Goal: Task Accomplishment & Management: Use online tool/utility

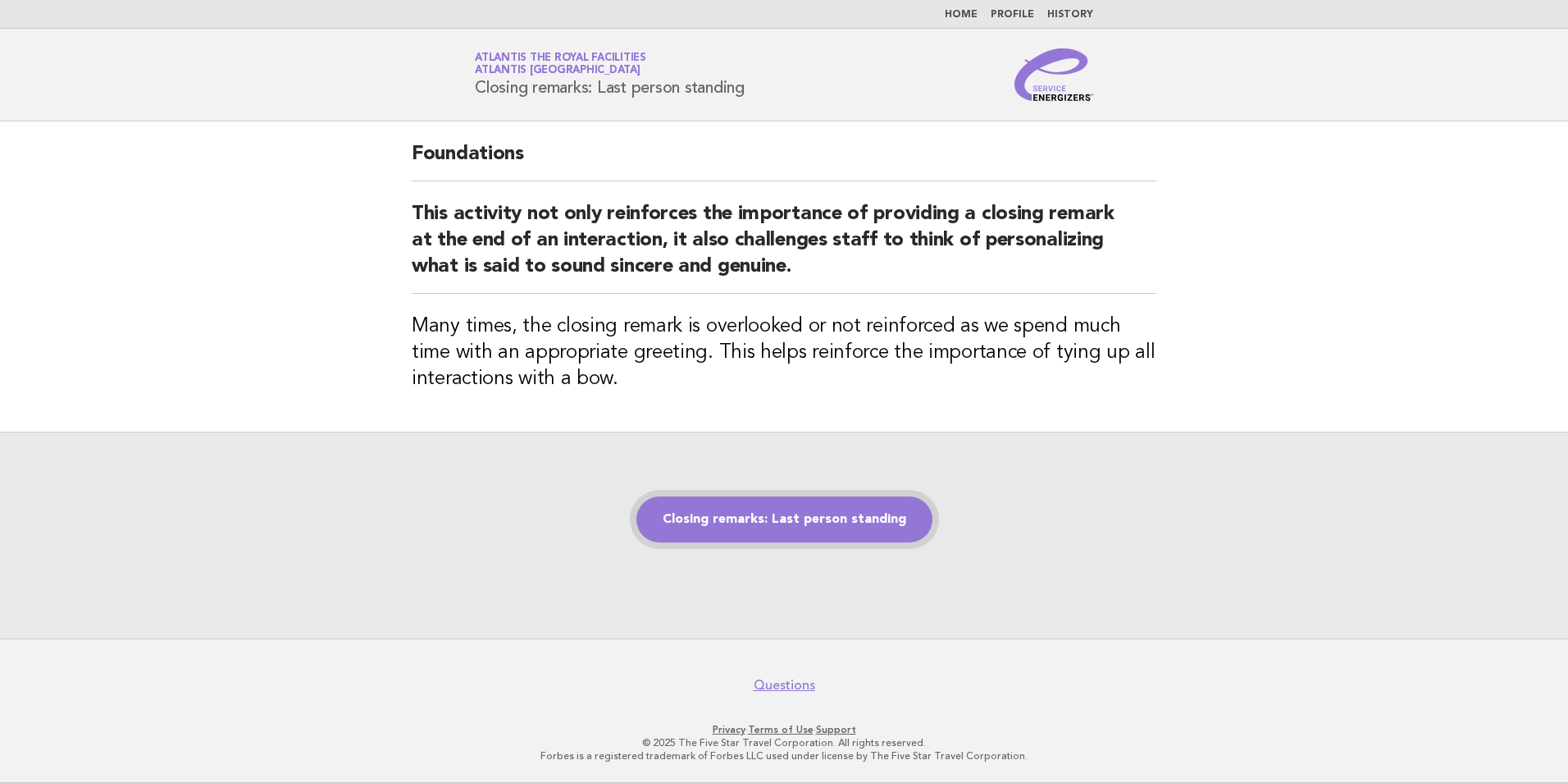
click at [735, 503] on link "Closing remarks: Last person standing" at bounding box center [784, 519] width 296 height 46
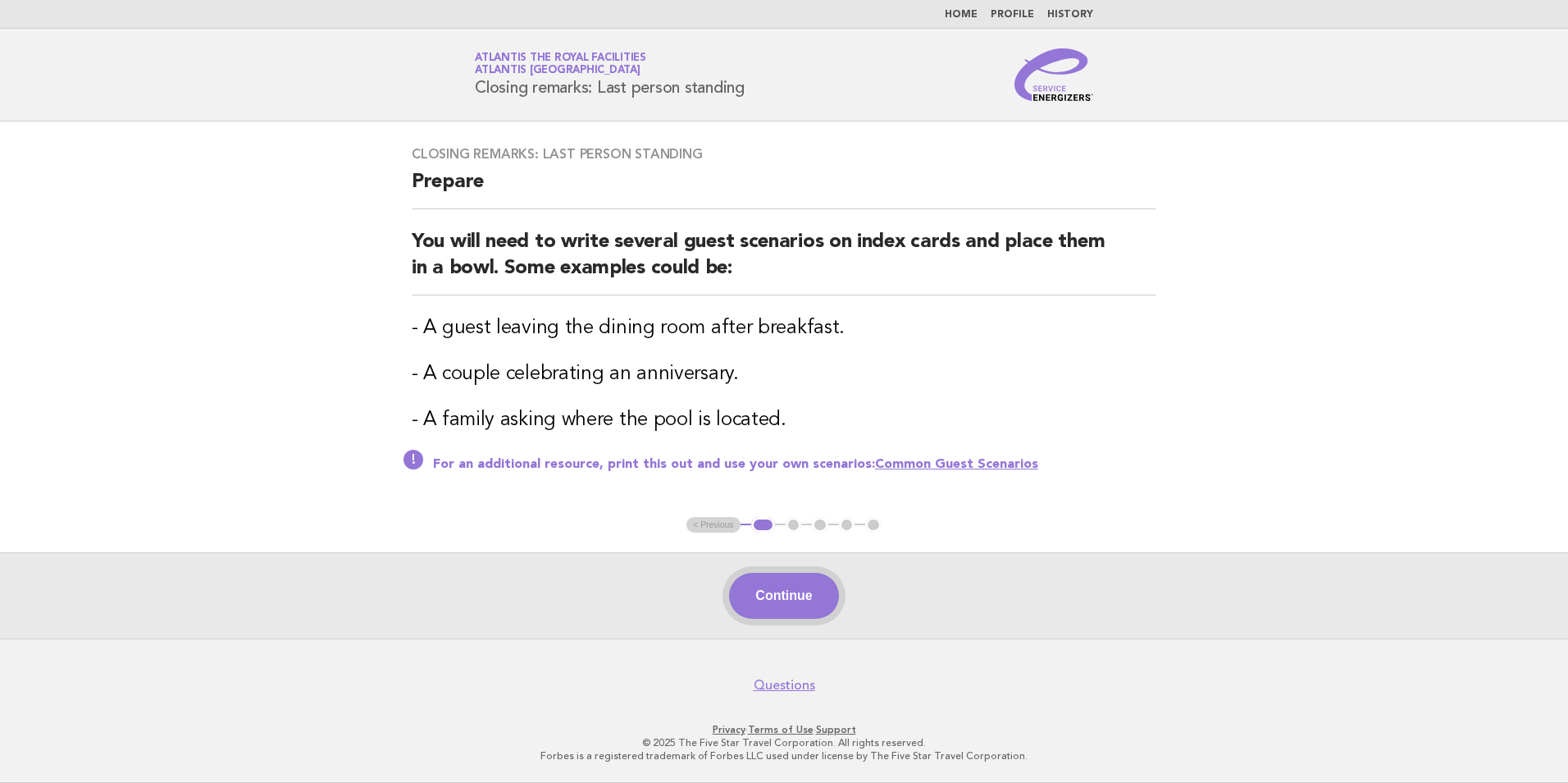
click at [820, 589] on button "Continue" at bounding box center [784, 595] width 109 height 46
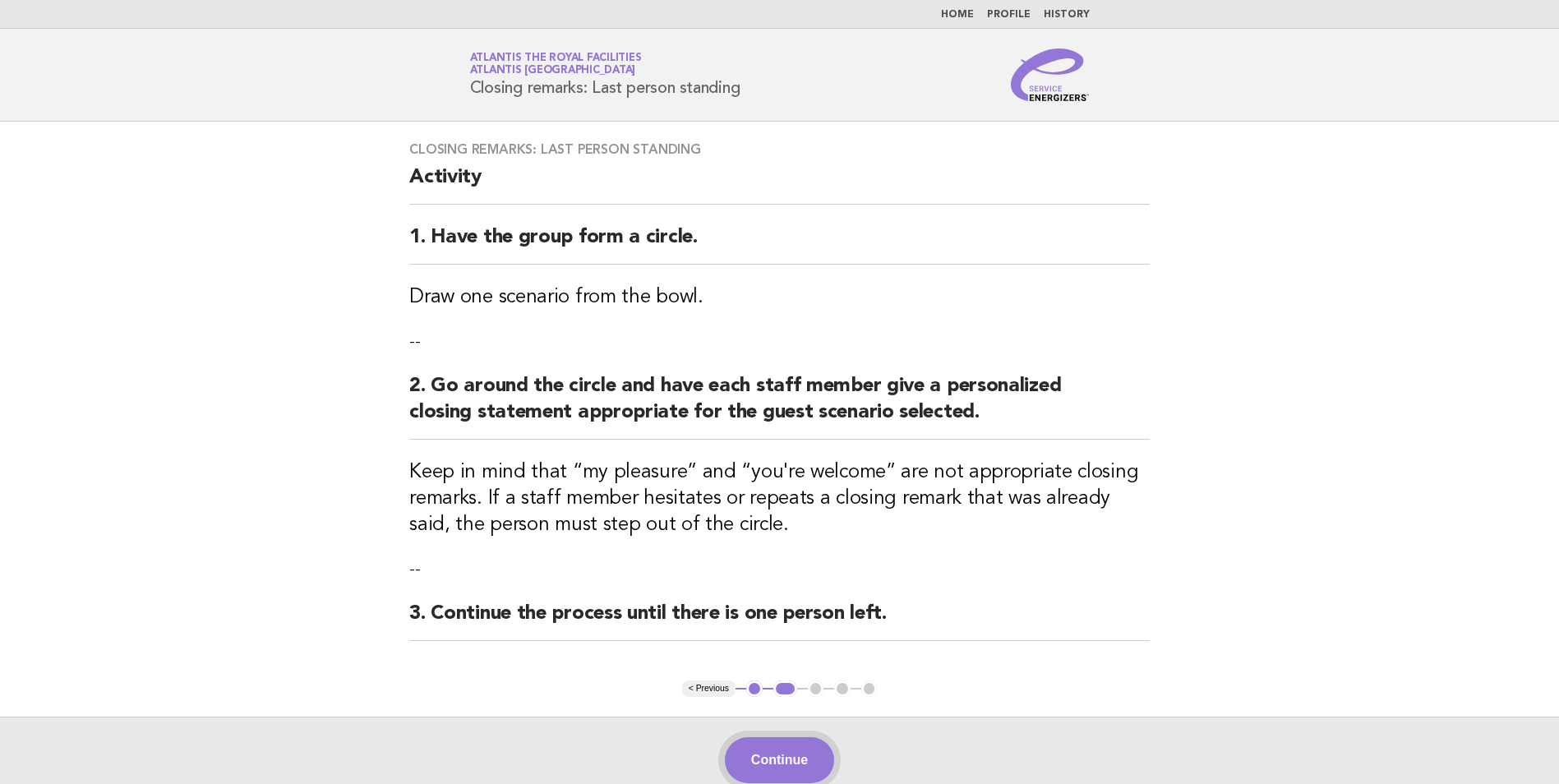
click at [815, 746] on button "Continue" at bounding box center [780, 760] width 109 height 46
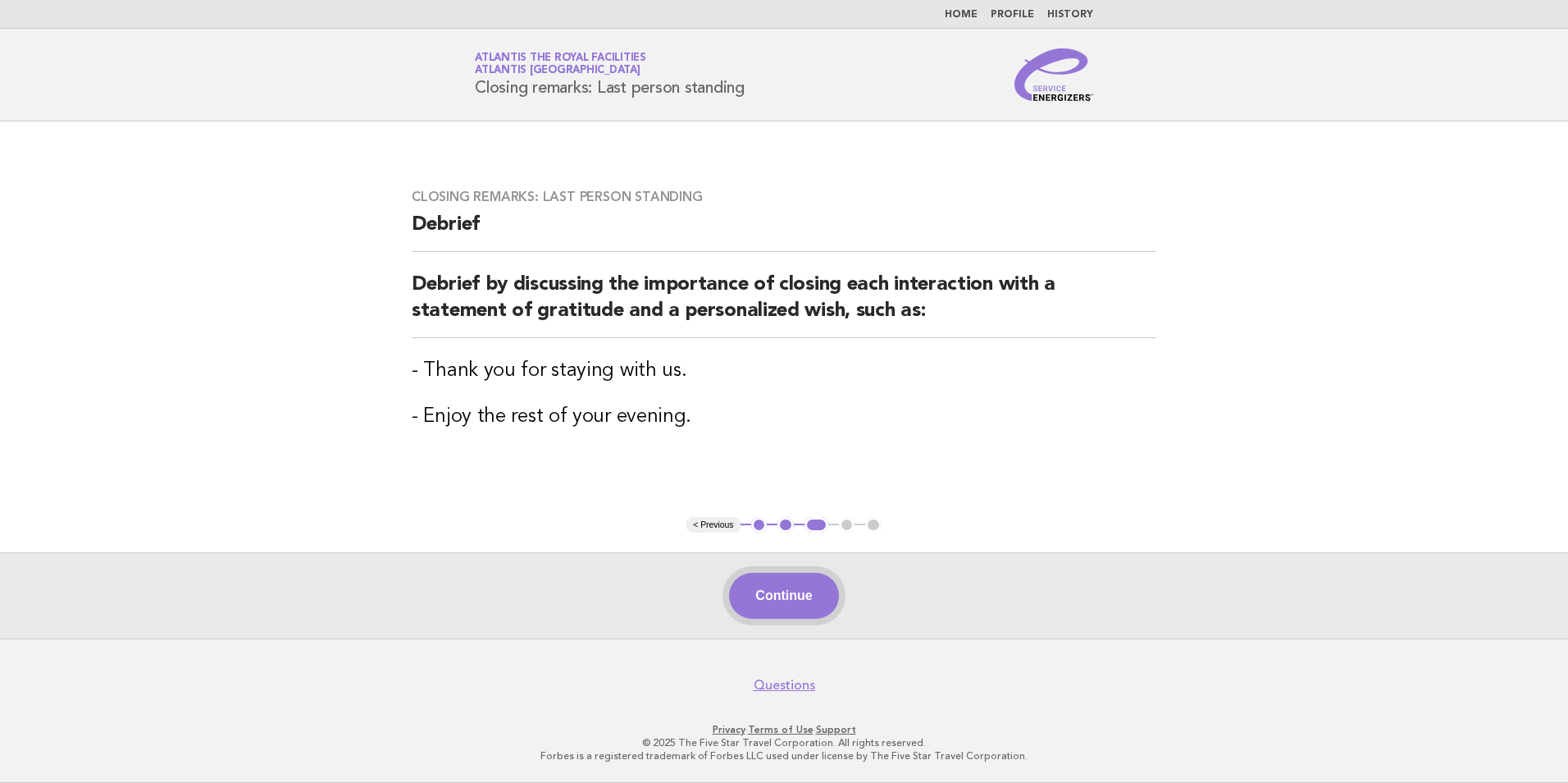
click at [784, 605] on button "Continue" at bounding box center [784, 595] width 109 height 46
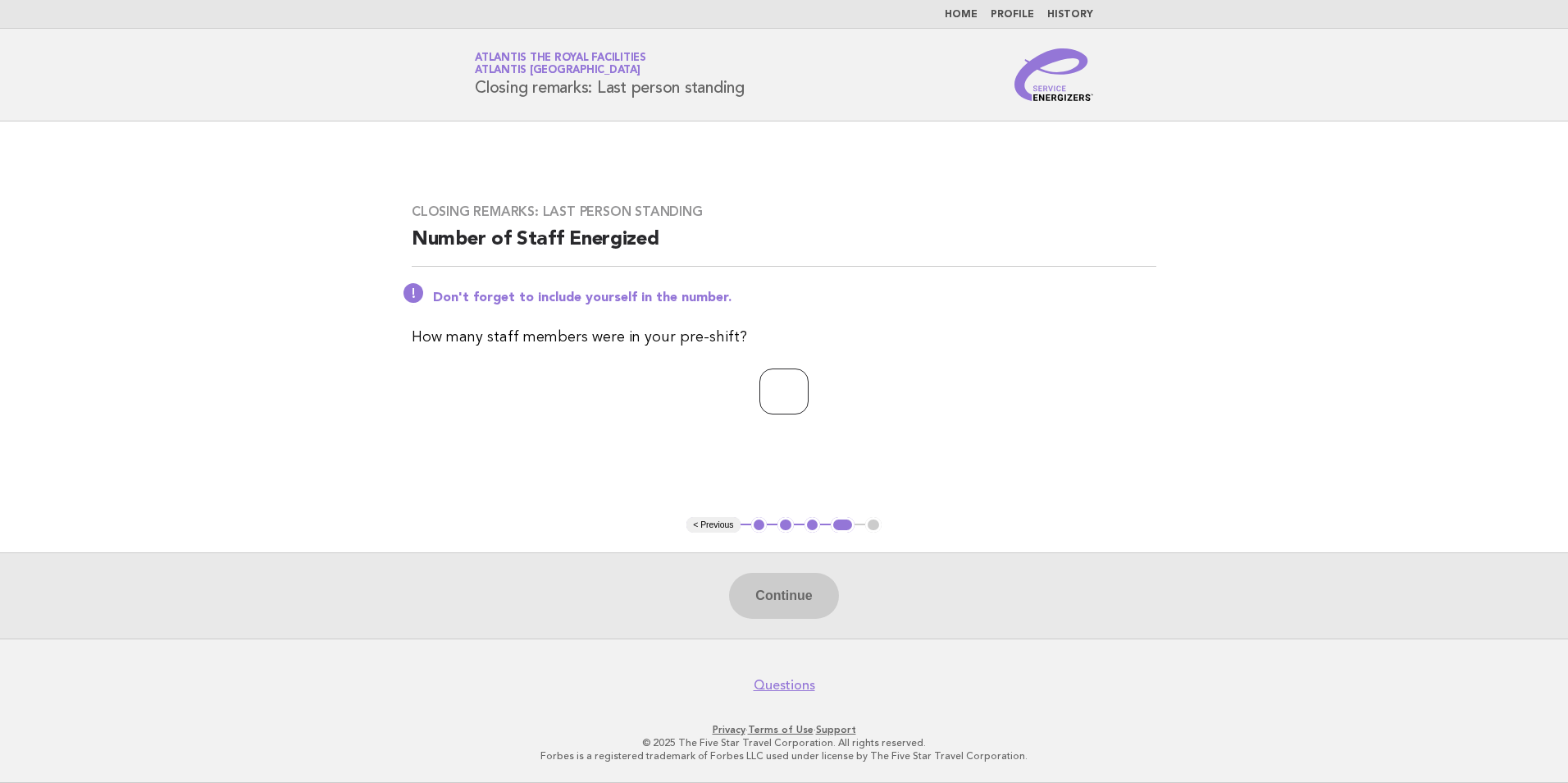
click at [759, 398] on input "number" at bounding box center [784, 391] width 50 height 46
type input "**"
click at [782, 592] on button "Continue" at bounding box center [784, 595] width 109 height 46
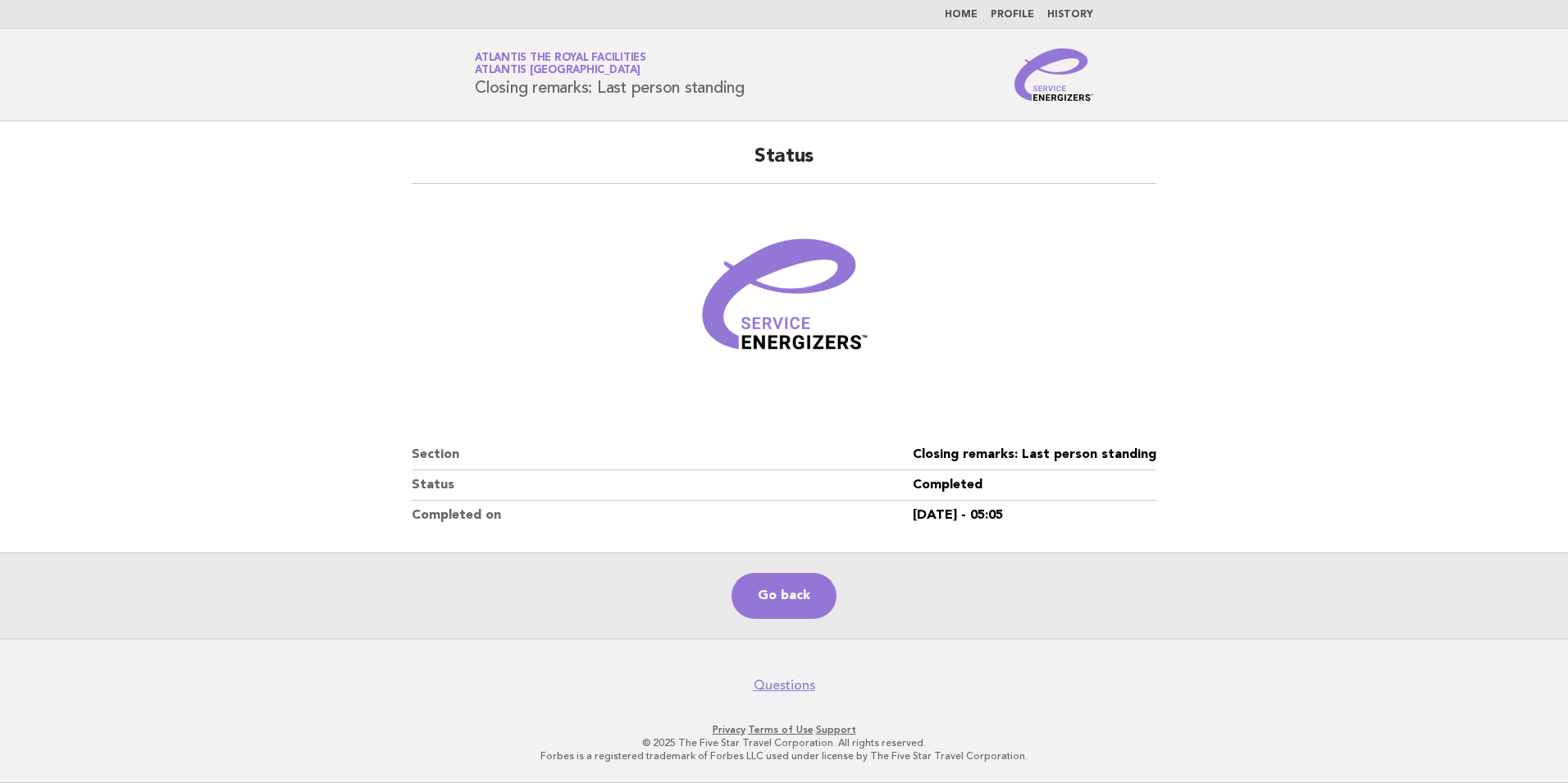
click at [791, 573] on div "Go back" at bounding box center [784, 595] width 1568 height 86
drag, startPoint x: 790, startPoint y: 588, endPoint x: 777, endPoint y: 576, distance: 17.7
click at [790, 588] on link "Go back" at bounding box center [784, 595] width 105 height 46
